Goal: Task Accomplishment & Management: Complete application form

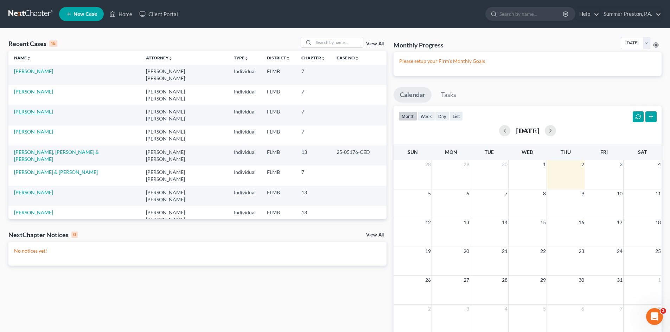
click at [31, 109] on link "[PERSON_NAME]" at bounding box center [33, 112] width 39 height 6
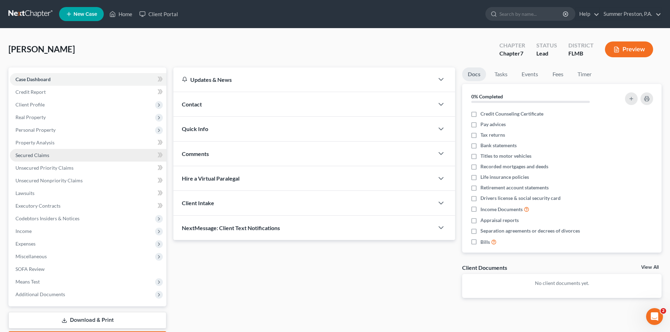
click at [46, 151] on link "Secured Claims" at bounding box center [88, 155] width 157 height 13
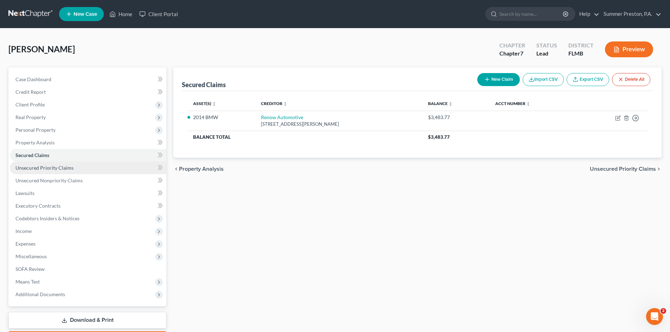
click at [71, 170] on span "Unsecured Priority Claims" at bounding box center [44, 168] width 58 height 6
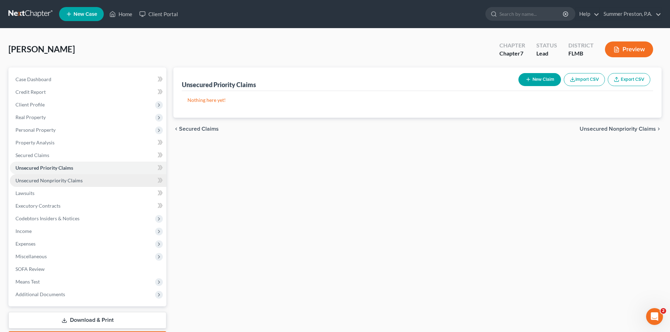
click at [74, 179] on span "Unsecured Nonpriority Claims" at bounding box center [48, 181] width 67 height 6
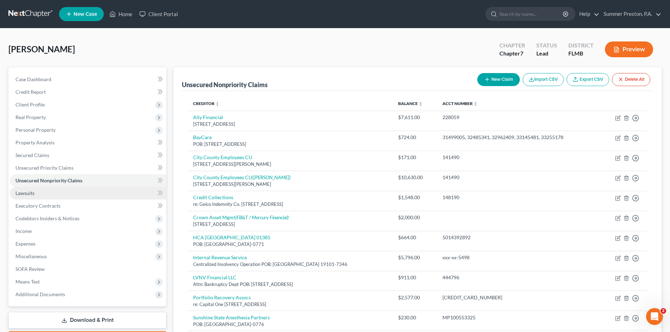
click at [25, 194] on span "Lawsuits" at bounding box center [24, 193] width 19 height 6
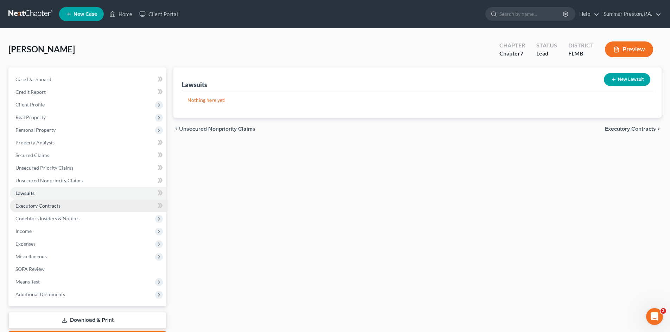
click at [52, 205] on span "Executory Contracts" at bounding box center [37, 206] width 45 height 6
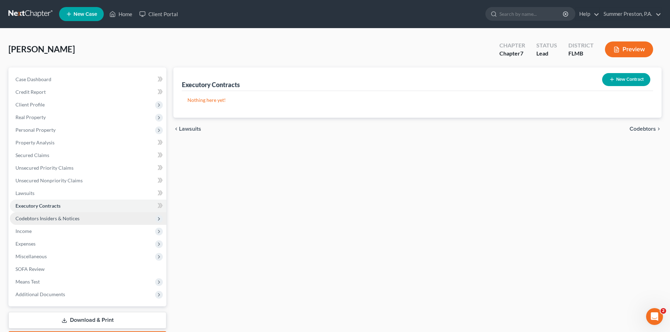
drag, startPoint x: 68, startPoint y: 218, endPoint x: 62, endPoint y: 222, distance: 7.1
click at [68, 219] on span "Codebtors Insiders & Notices" at bounding box center [47, 219] width 64 height 6
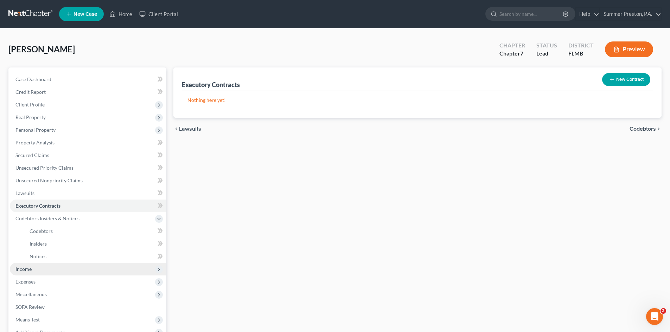
click at [28, 269] on span "Income" at bounding box center [23, 269] width 16 height 6
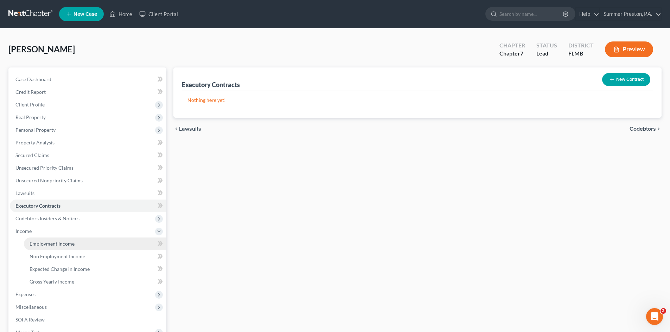
click at [59, 244] on span "Employment Income" at bounding box center [52, 244] width 45 height 6
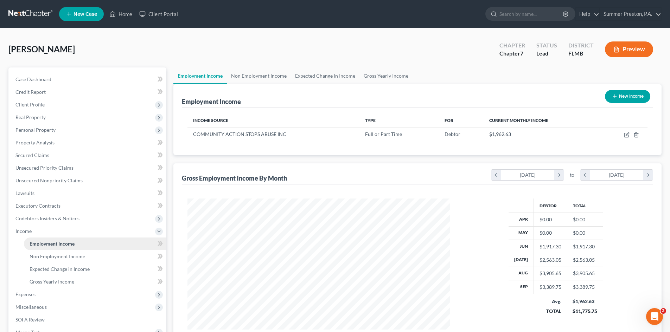
scroll to position [131, 277]
click at [74, 258] on span "Non Employment Income" at bounding box center [58, 257] width 56 height 6
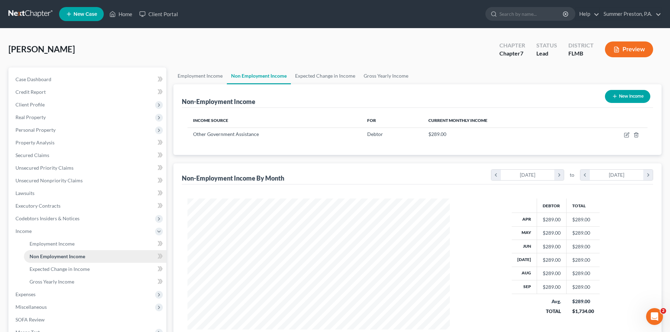
scroll to position [131, 277]
click at [69, 268] on span "Expected Change in Income" at bounding box center [60, 269] width 60 height 6
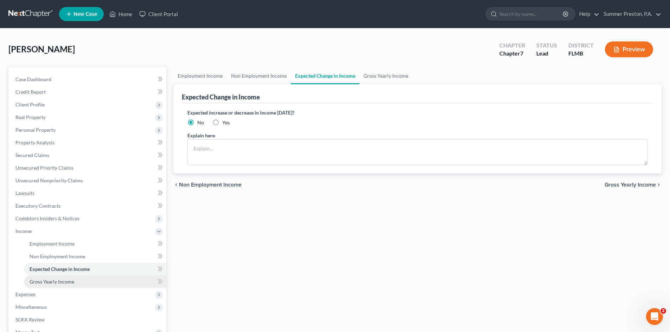
click at [63, 280] on span "Gross Yearly Income" at bounding box center [52, 282] width 45 height 6
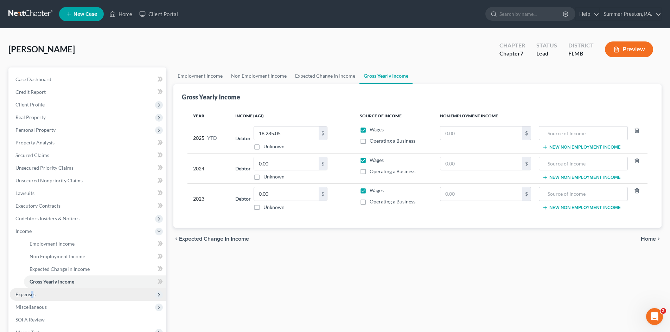
click at [32, 297] on span "Expenses" at bounding box center [25, 295] width 20 height 6
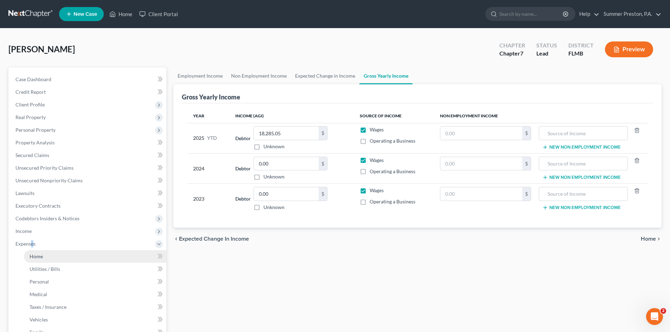
click at [43, 254] on link "Home" at bounding box center [95, 256] width 142 height 13
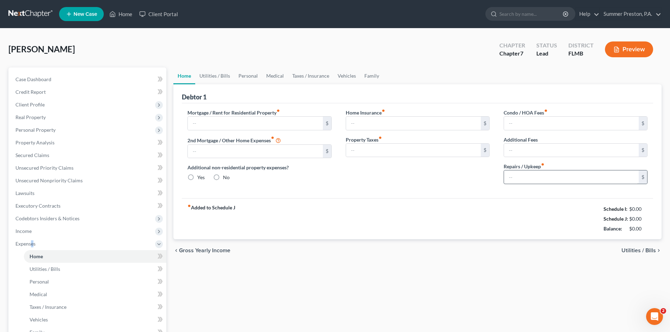
type input "0.00"
radio input "true"
type input "0.00"
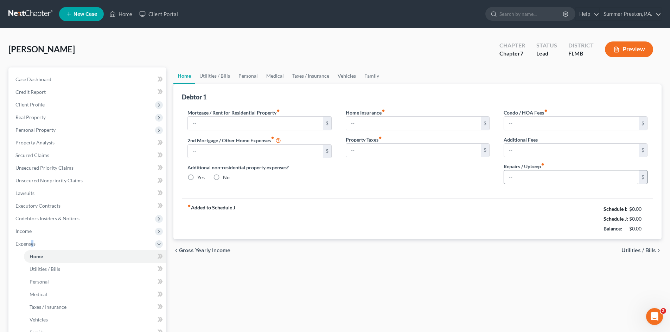
type input "0.00"
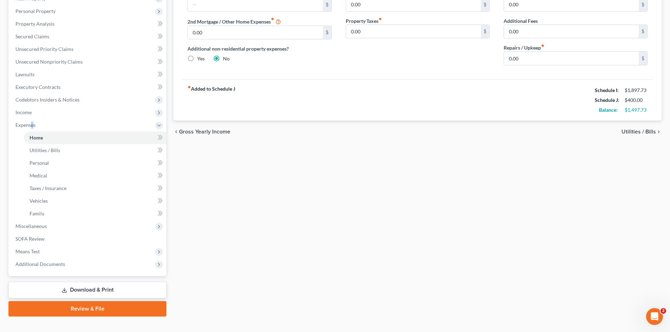
scroll to position [120, 0]
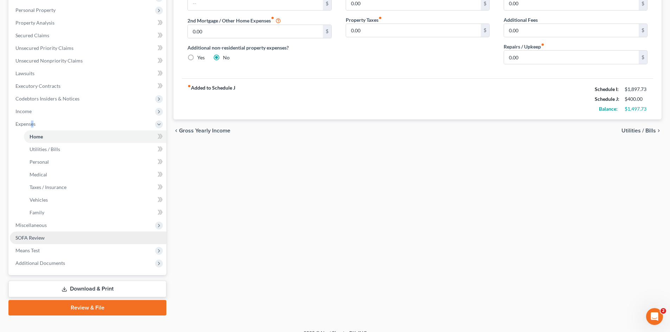
click at [45, 241] on link "SOFA Review" at bounding box center [88, 238] width 157 height 13
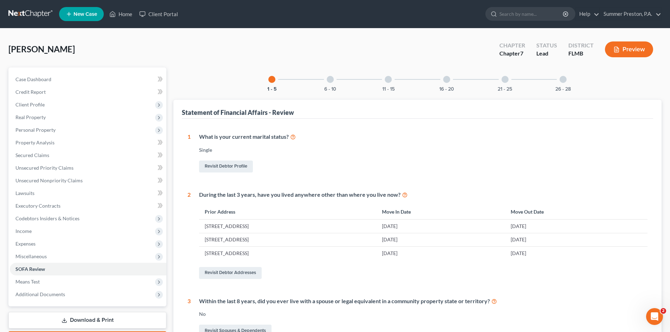
click at [331, 81] on div at bounding box center [330, 79] width 7 height 7
